Goal: Check status

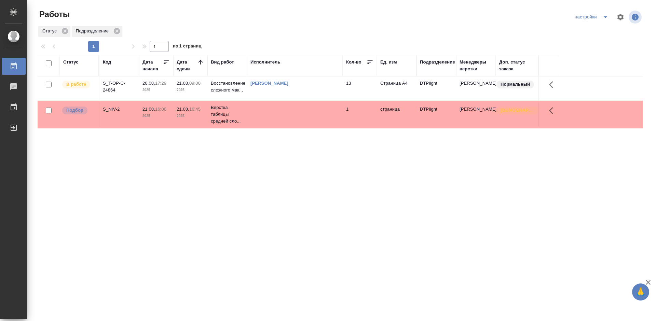
click at [111, 85] on div "S_T-OP-C-24864" at bounding box center [119, 87] width 33 height 14
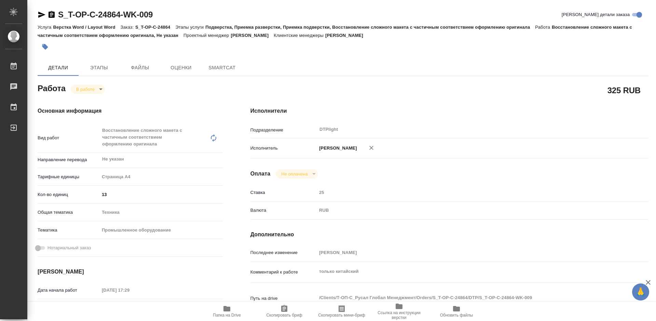
type textarea "x"
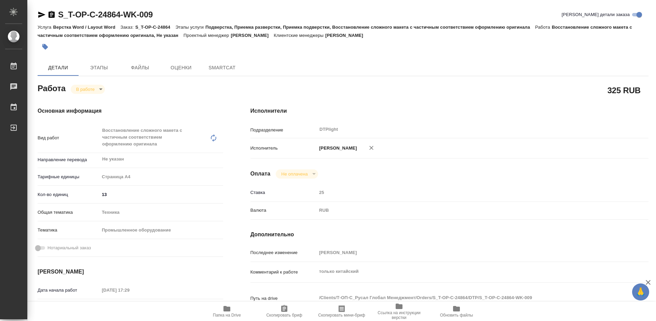
type textarea "x"
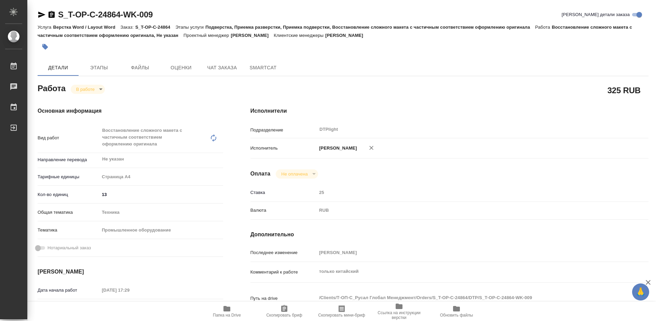
type textarea "x"
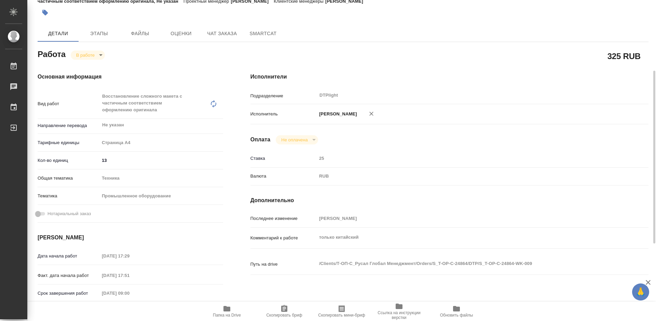
scroll to position [103, 0]
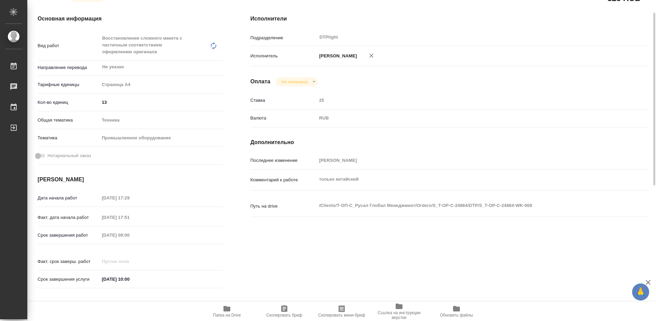
type textarea "x"
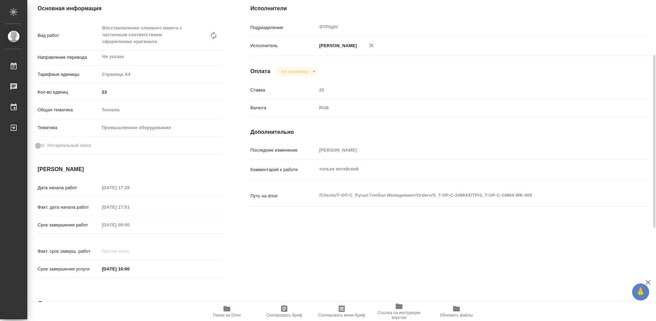
click at [230, 313] on icon "button" at bounding box center [227, 309] width 8 height 8
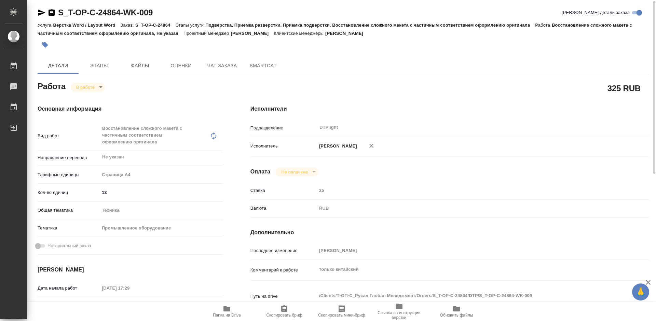
scroll to position [0, 0]
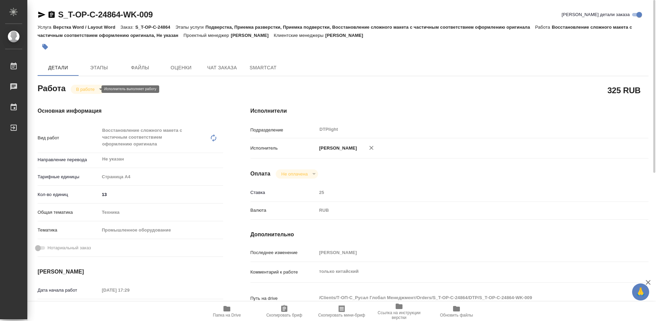
click at [93, 89] on body "🙏 .cls-1 fill:#fff; AWATERA [PERSON_NAME] Работы 0 Чаты График Выйти S_T-OP-C-2…" at bounding box center [328, 160] width 656 height 321
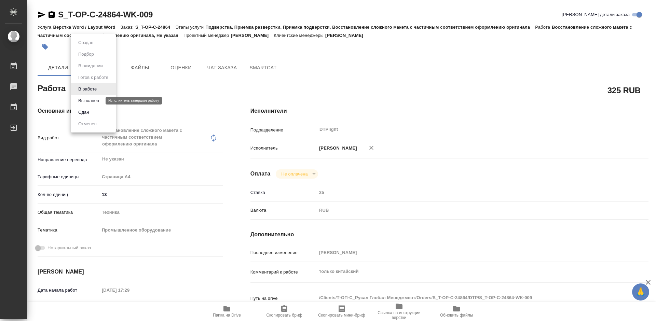
click at [96, 101] on button "Выполнен" at bounding box center [88, 101] width 25 height 8
type textarea "x"
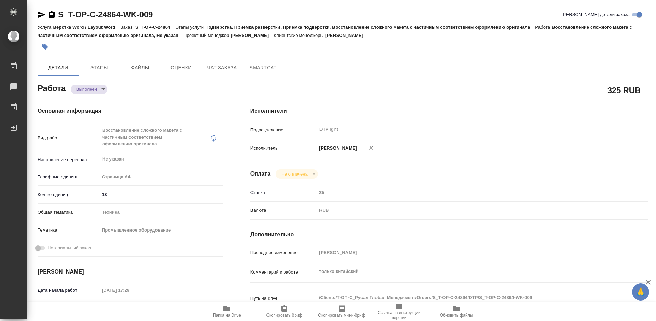
type textarea "x"
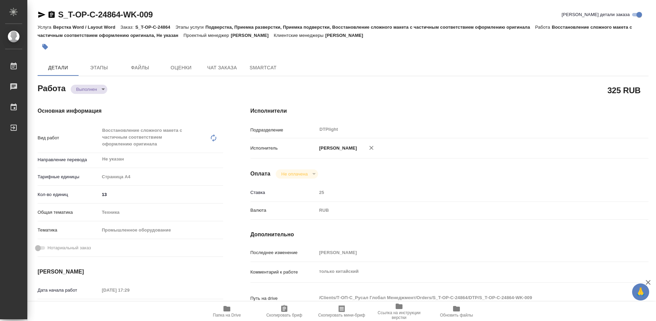
type textarea "x"
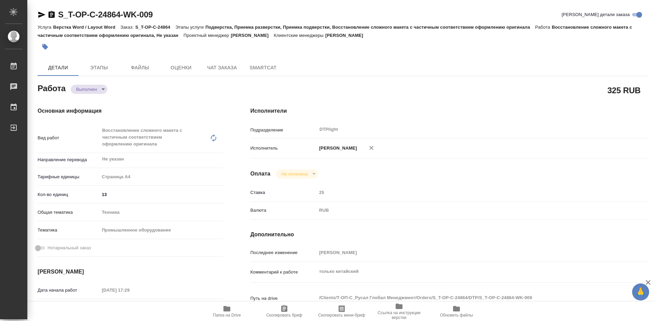
type textarea "x"
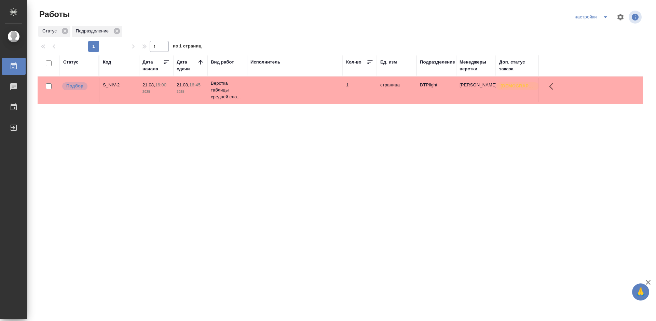
click at [344, 125] on div "Статус Код Дата начала Дата сдачи Вид работ Исполнитель Кол-во Ед. изм Подразде…" at bounding box center [341, 178] width 606 height 246
